Goal: Task Accomplishment & Management: Complete application form

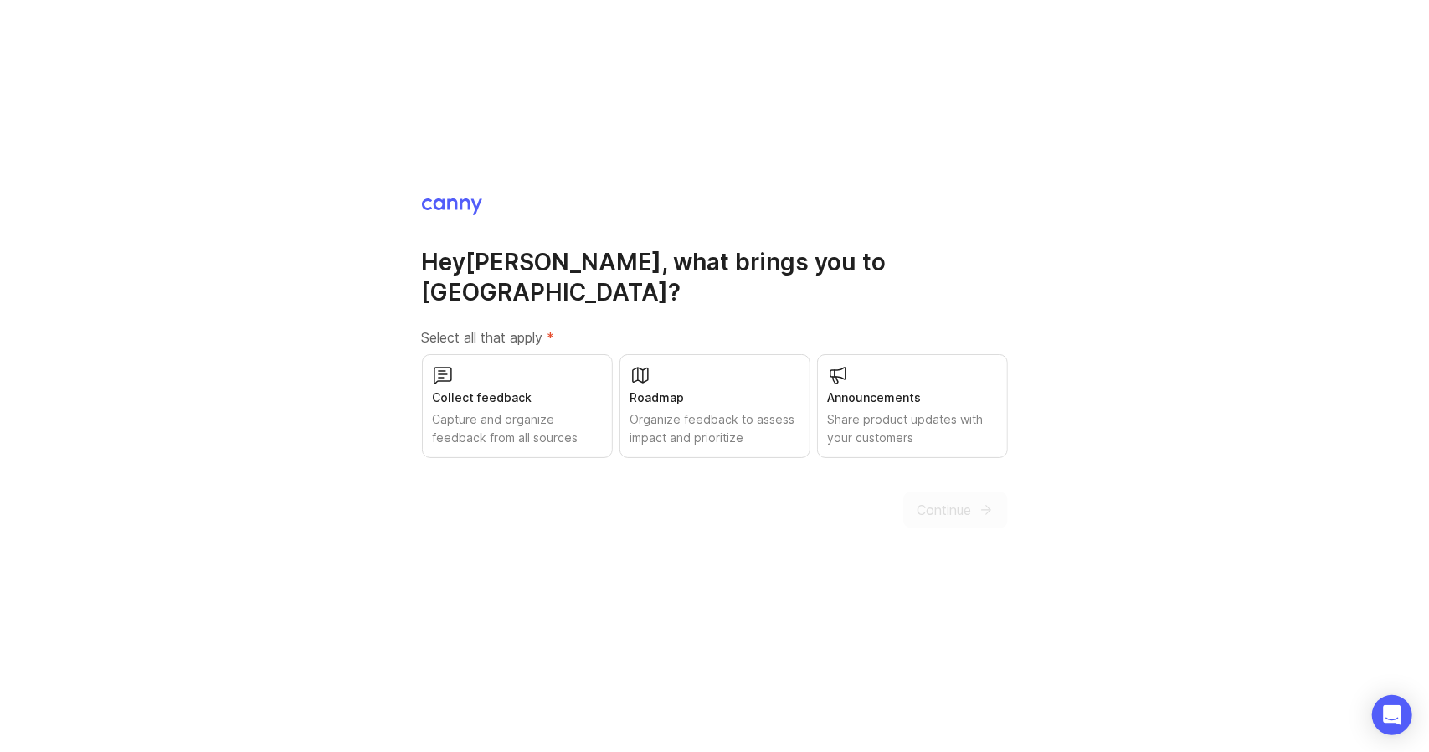
click at [697, 410] on div "Organize feedback to assess impact and prioritize" at bounding box center [715, 428] width 169 height 37
click at [971, 500] on span "Continue" at bounding box center [945, 510] width 54 height 20
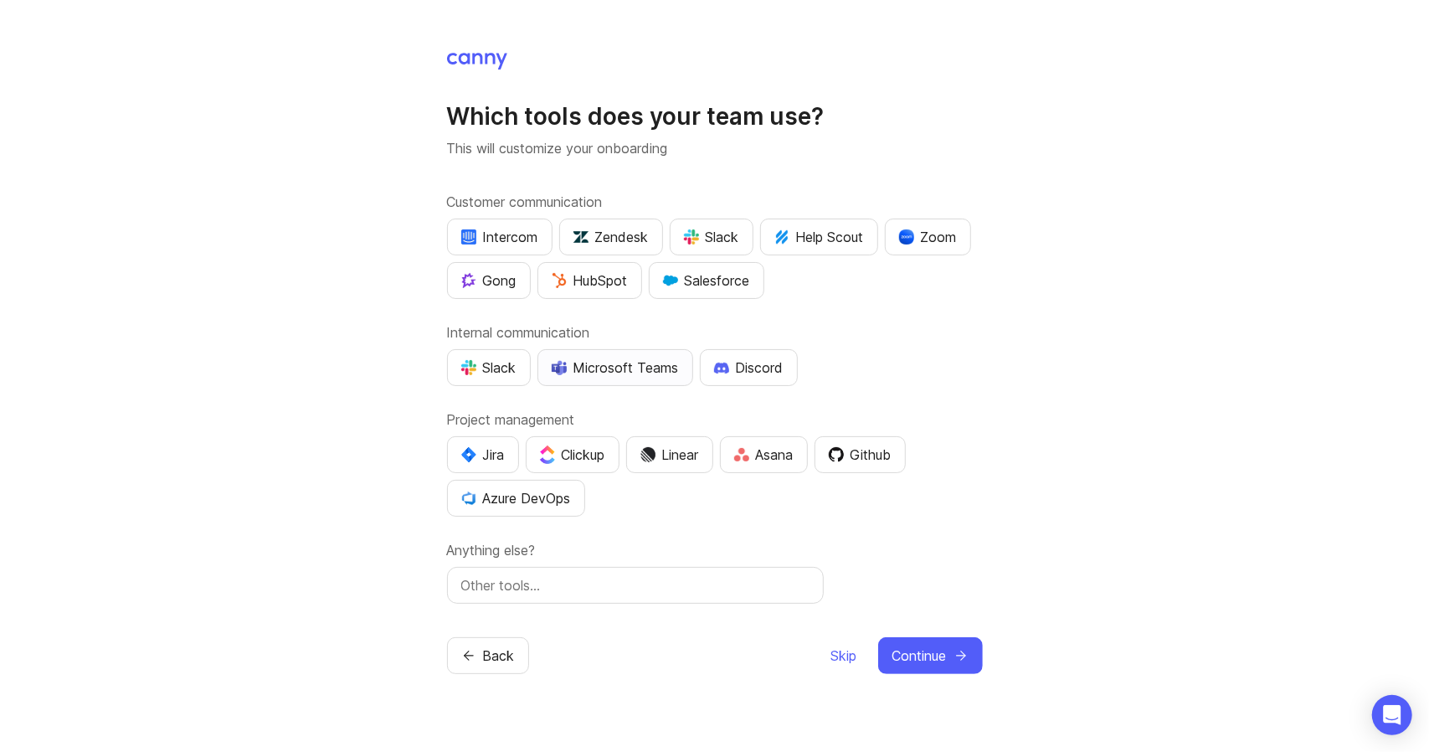
click at [636, 373] on div "Microsoft Teams" at bounding box center [615, 368] width 127 height 20
click at [484, 450] on div "Jira" at bounding box center [483, 455] width 44 height 20
click at [950, 652] on button "Continue" at bounding box center [930, 655] width 105 height 37
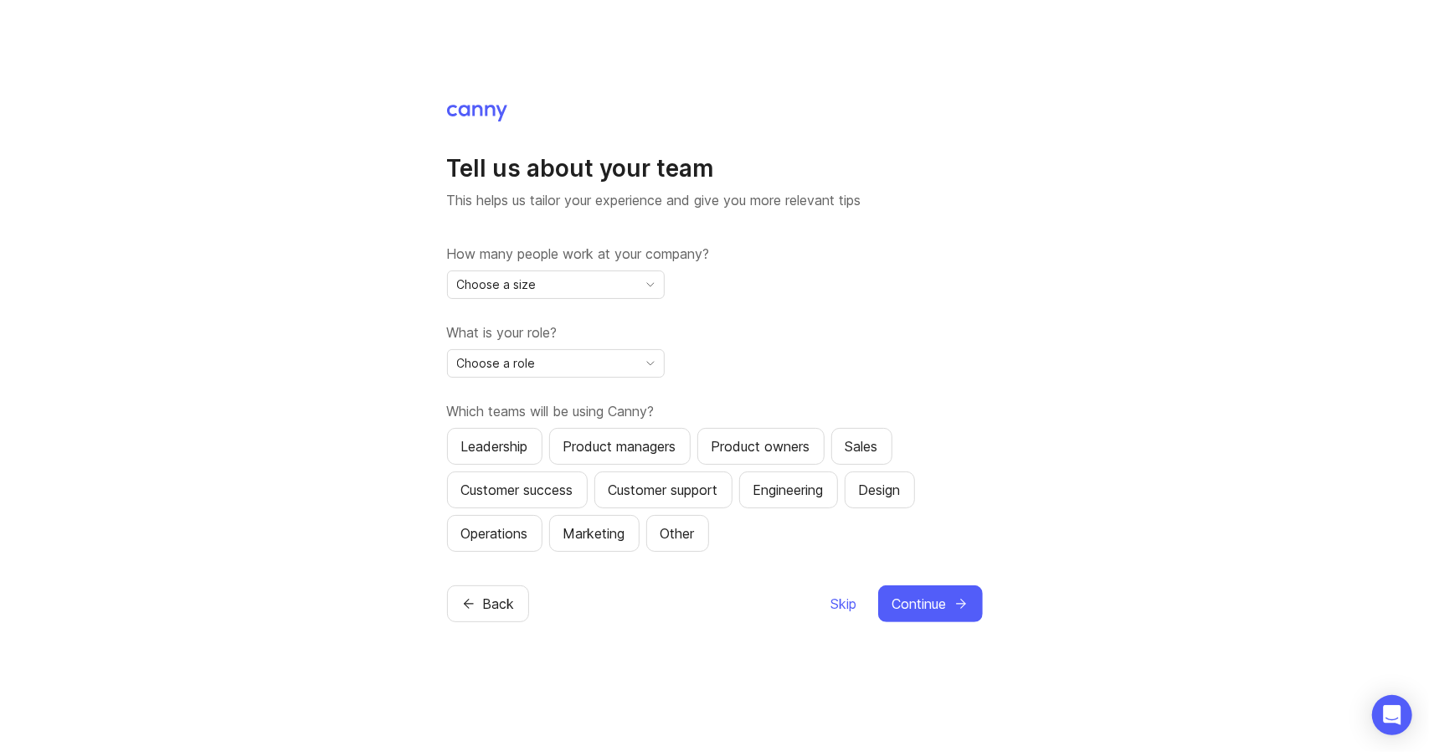
click at [654, 287] on icon "toggle icon" at bounding box center [650, 284] width 27 height 13
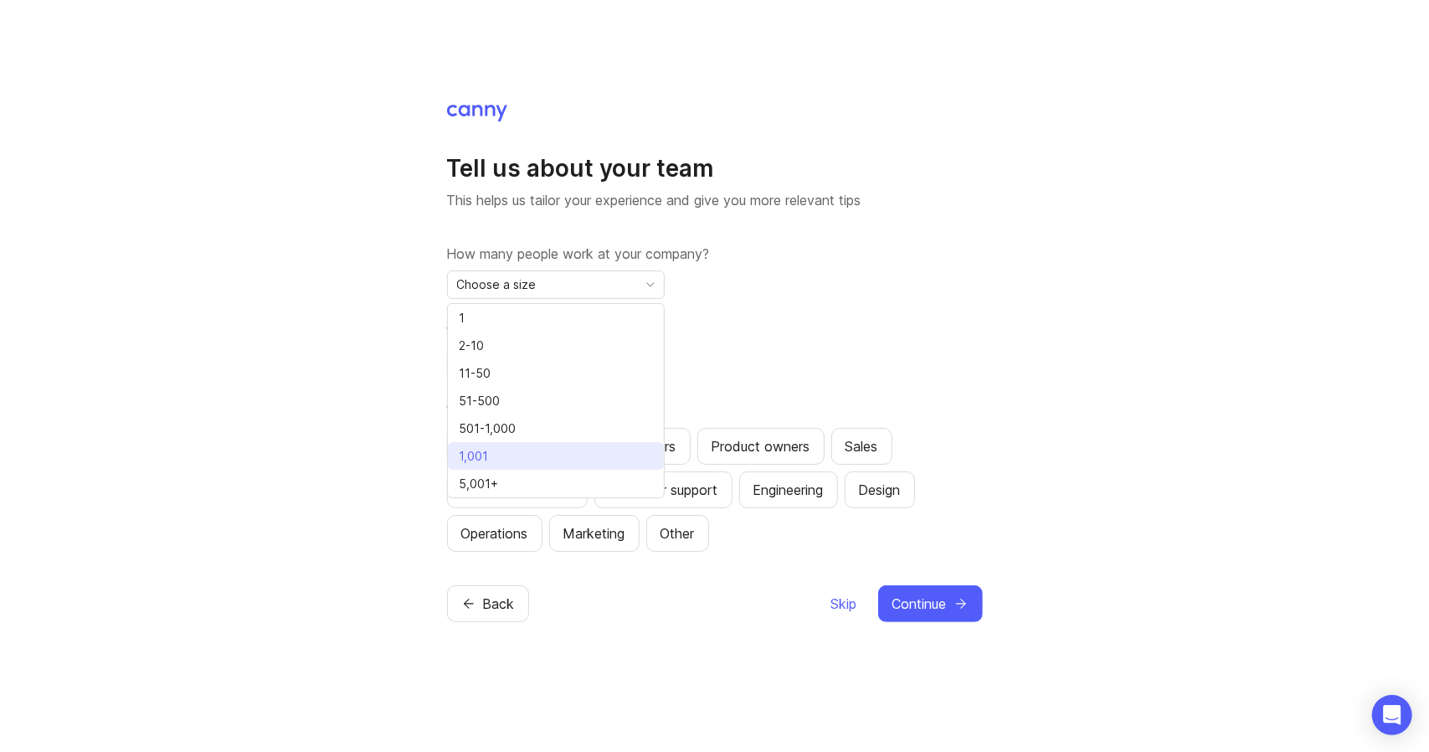
click at [564, 455] on li "1,001" at bounding box center [556, 456] width 216 height 28
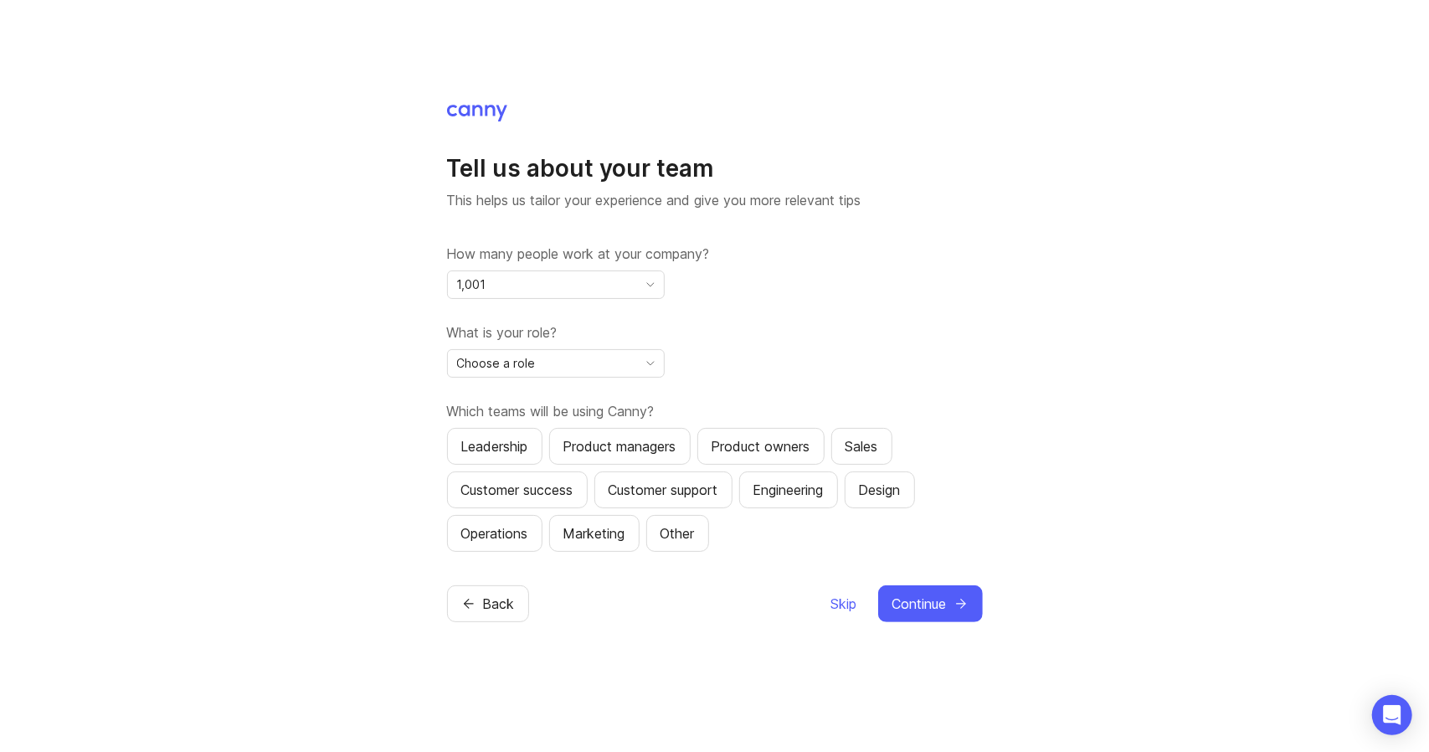
click at [619, 366] on div "Choose a role" at bounding box center [542, 363] width 189 height 27
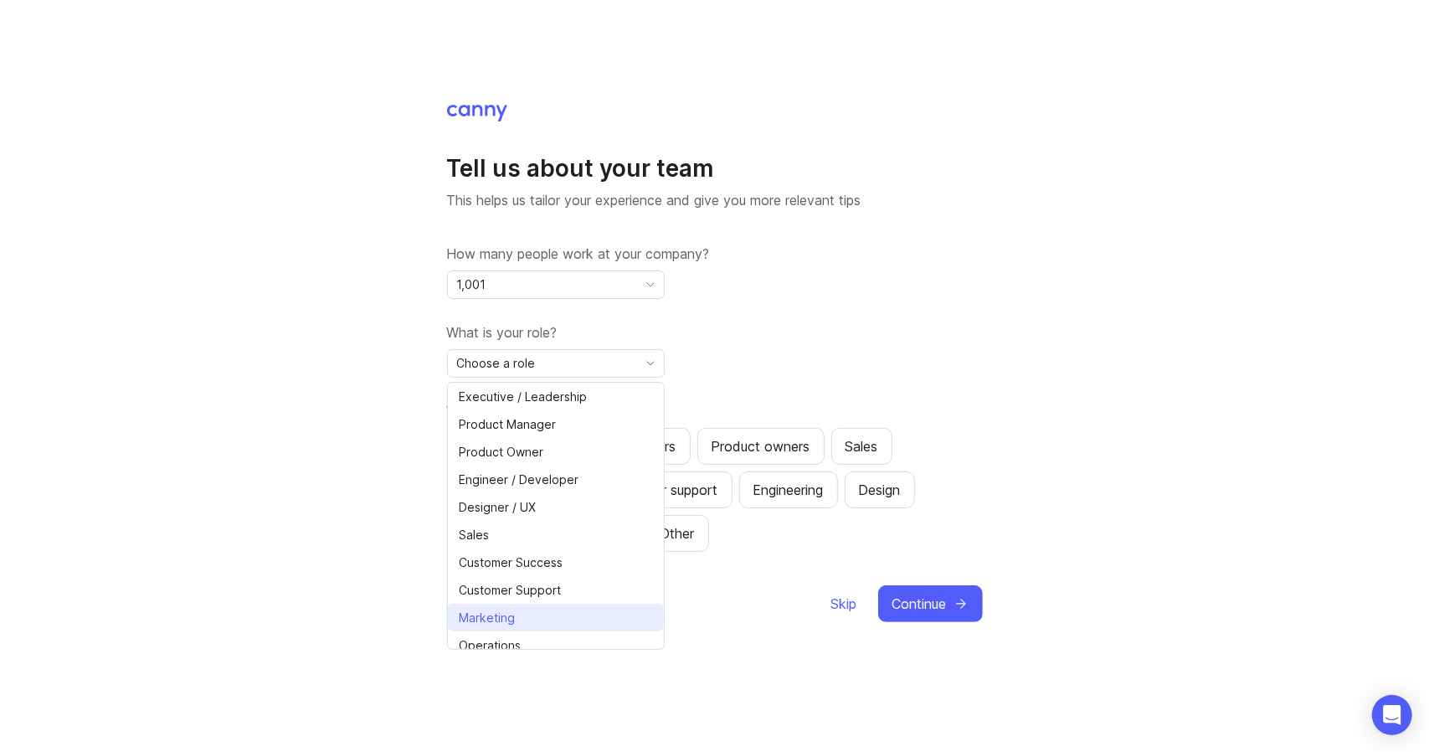
click at [590, 607] on li "Marketing" at bounding box center [556, 618] width 216 height 28
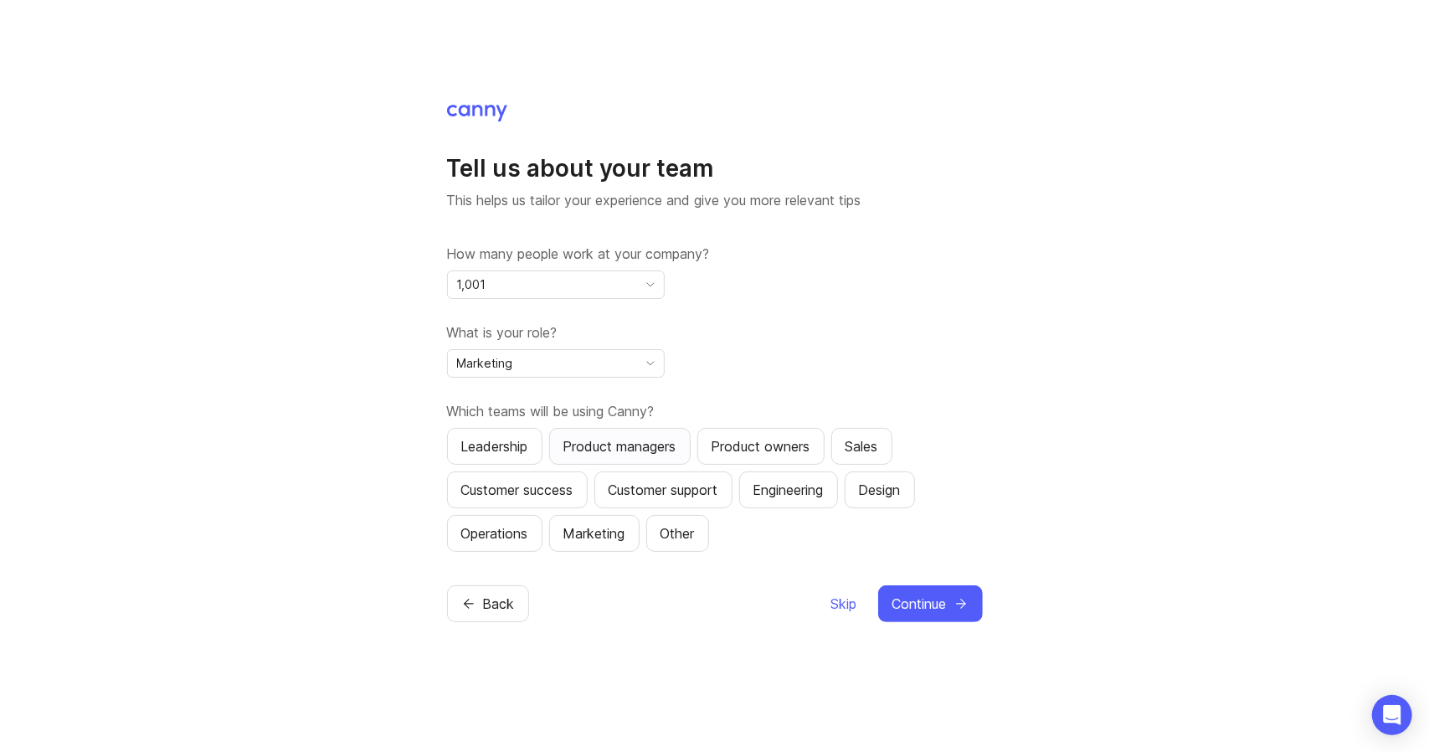
click at [620, 455] on div "Product managers" at bounding box center [620, 446] width 113 height 20
click at [762, 458] on button "Product owners" at bounding box center [761, 446] width 127 height 37
click at [859, 453] on div "Sales" at bounding box center [862, 446] width 33 height 20
click at [603, 541] on div "Marketing" at bounding box center [595, 533] width 62 height 20
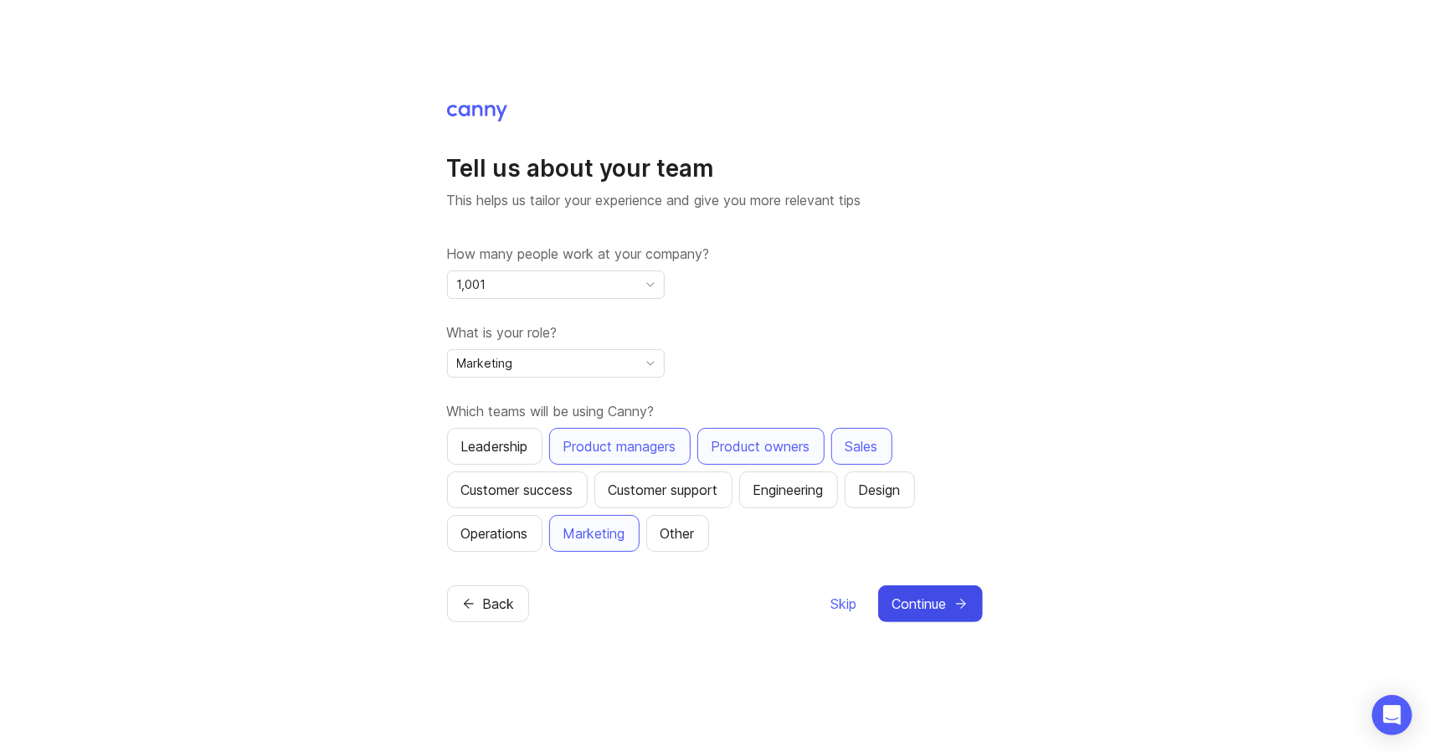
click at [932, 600] on span "Continue" at bounding box center [920, 604] width 54 height 20
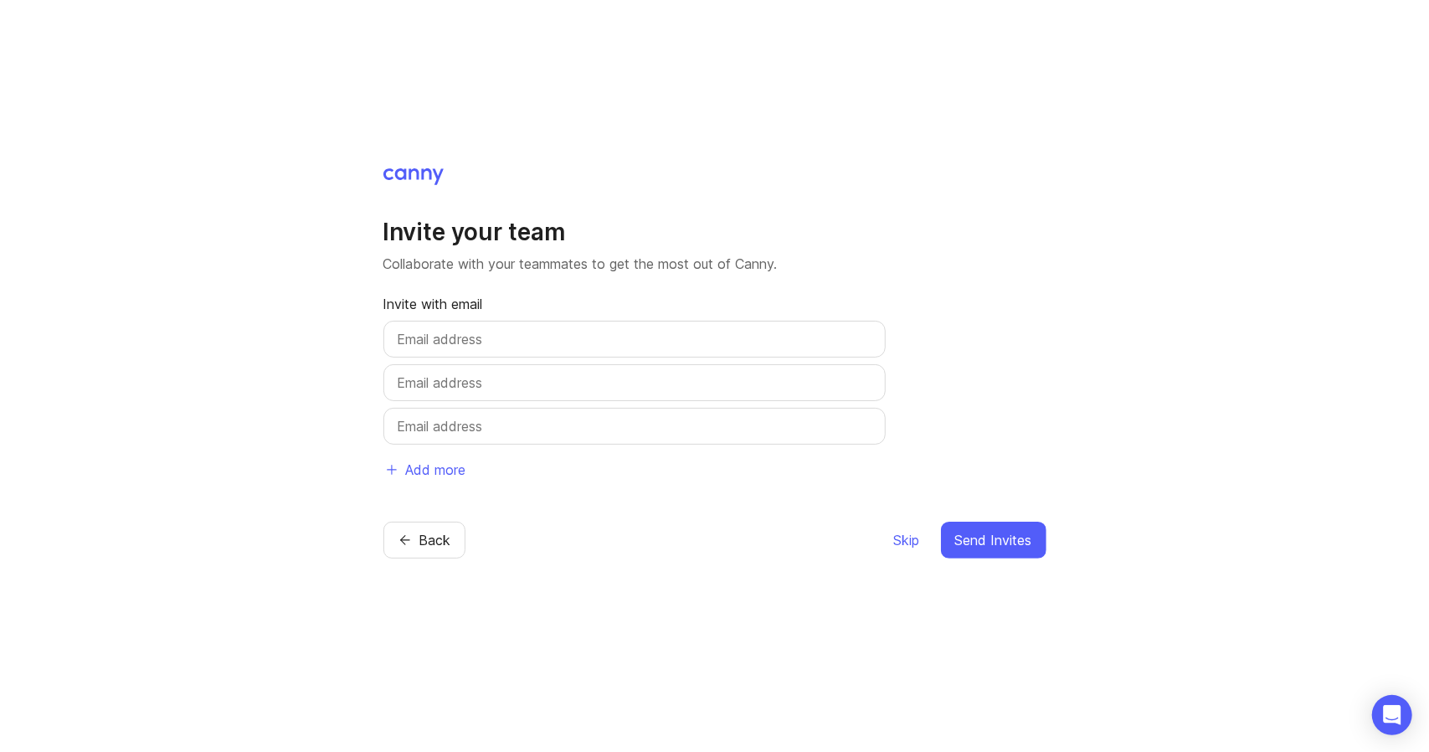
click at [554, 327] on div at bounding box center [635, 339] width 502 height 37
click at [551, 334] on input "text" at bounding box center [635, 339] width 474 height 20
type input "ilhame"
click at [415, 543] on button "Back" at bounding box center [425, 540] width 82 height 37
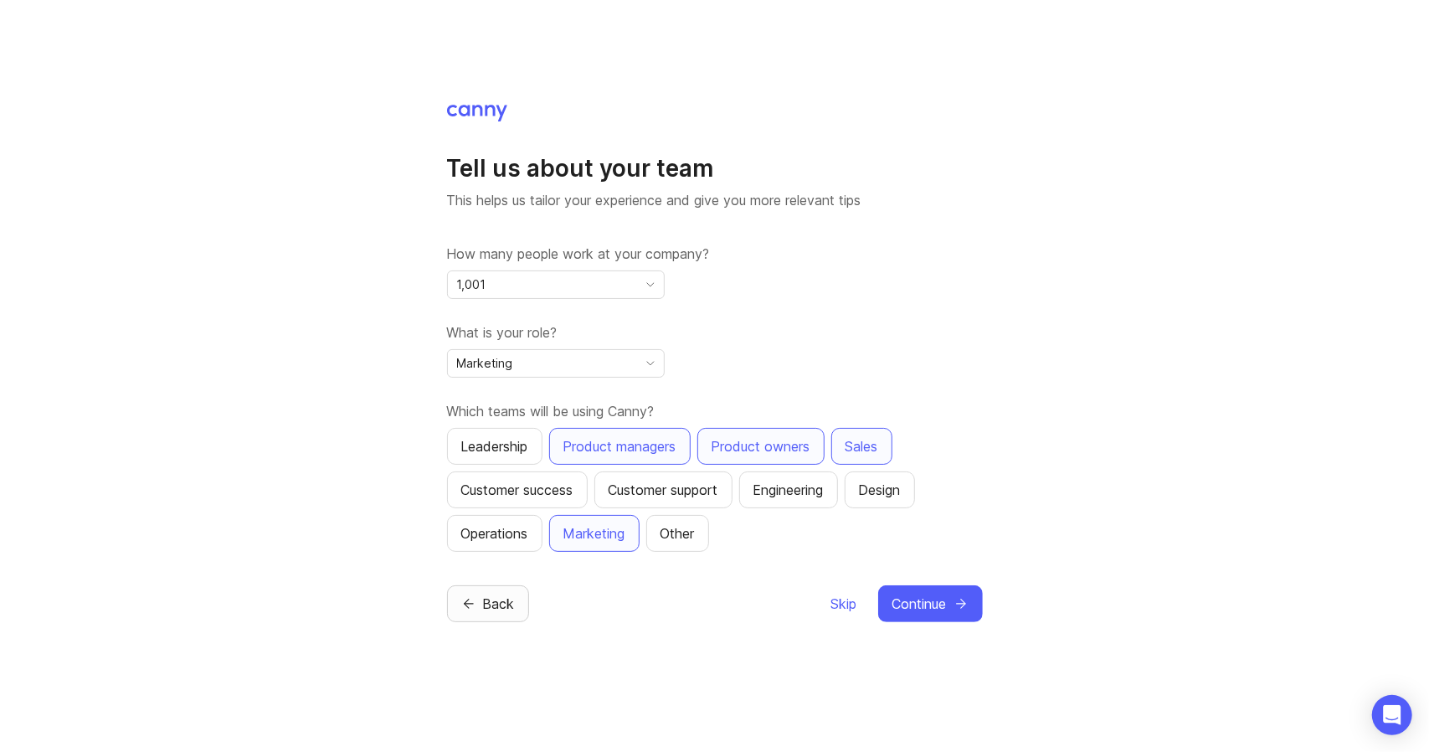
click at [489, 602] on span "Back" at bounding box center [499, 604] width 32 height 20
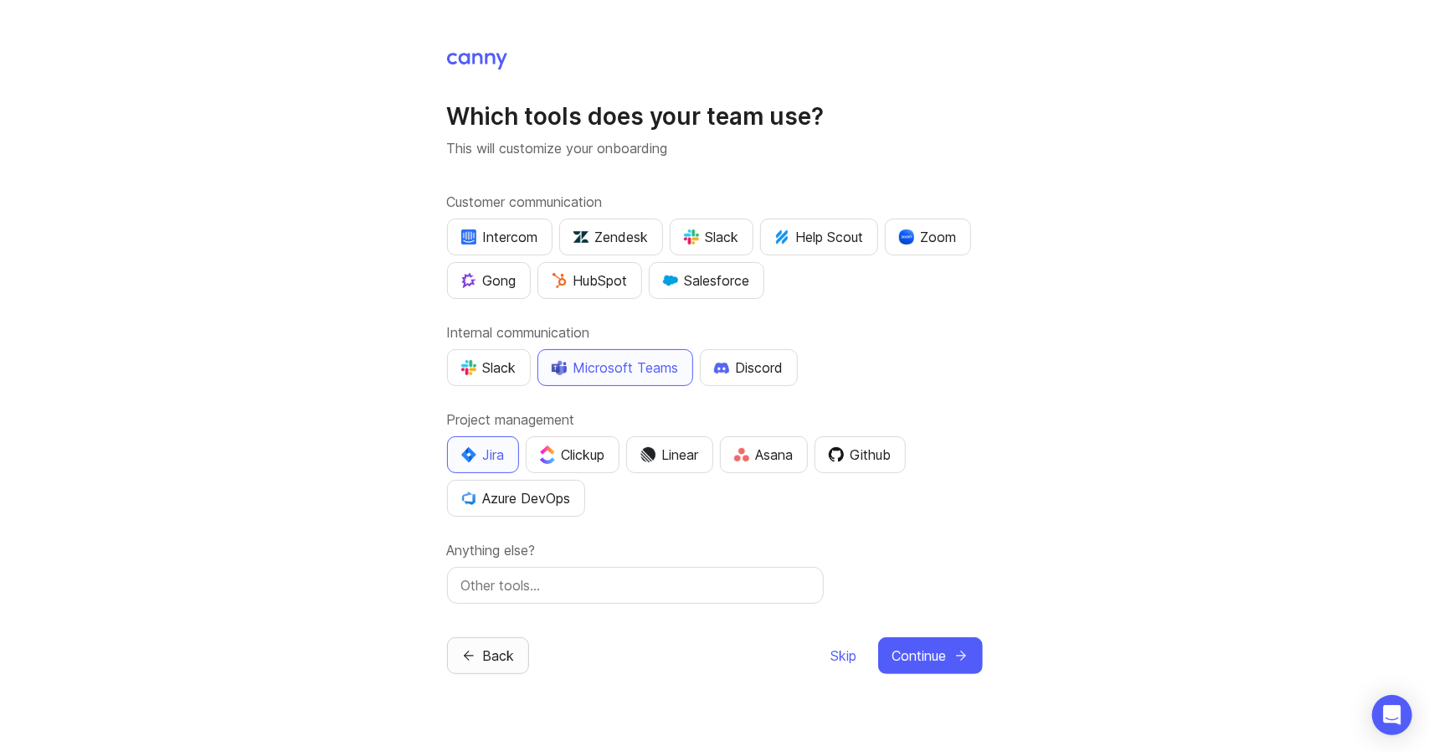
click at [483, 657] on span "Back" at bounding box center [499, 656] width 32 height 20
